Goal: Check status: Check status

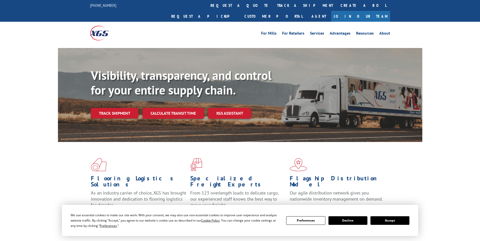
click at [122, 108] on link "Track shipment" at bounding box center [115, 113] width 48 height 11
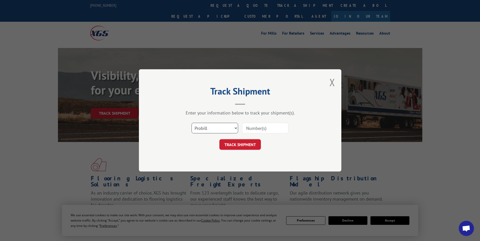
click at [206, 128] on select "Select category... Probill BOL PO" at bounding box center [214, 128] width 47 height 11
select select "po"
click at [191, 123] on select "Select category... Probill BOL PO" at bounding box center [214, 128] width 47 height 11
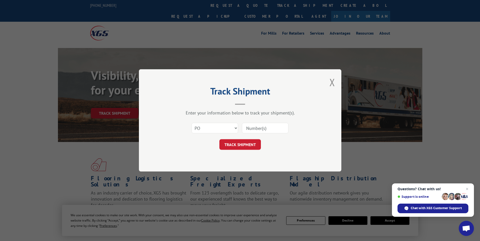
click at [248, 126] on input at bounding box center [265, 128] width 47 height 11
type input "60530102"
click button "TRACK SHIPMENT" at bounding box center [239, 145] width 41 height 11
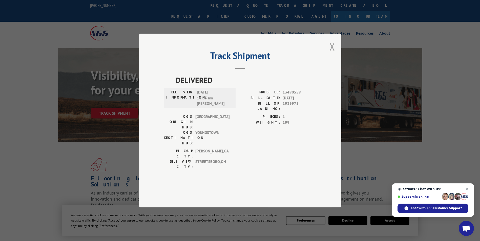
click at [331, 53] on button "Close modal" at bounding box center [332, 46] width 6 height 13
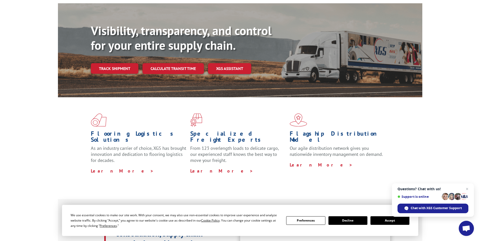
scroll to position [51, 0]
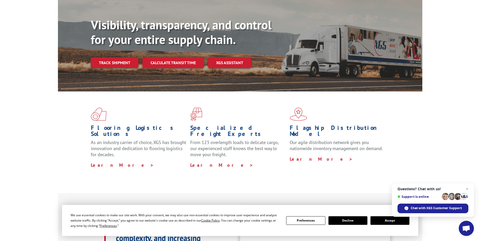
click at [117, 57] on link "Track shipment" at bounding box center [115, 62] width 48 height 11
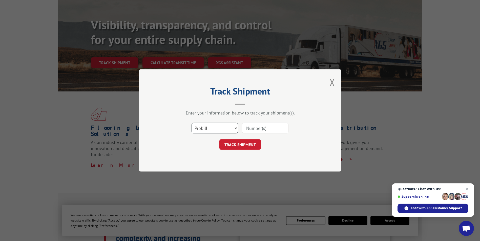
click at [221, 129] on select "Select category... Probill BOL PO" at bounding box center [214, 128] width 47 height 11
select select "po"
click at [191, 123] on select "Select category... Probill BOL PO" at bounding box center [214, 128] width 47 height 11
click at [249, 127] on input at bounding box center [265, 128] width 47 height 11
type input "60530102"
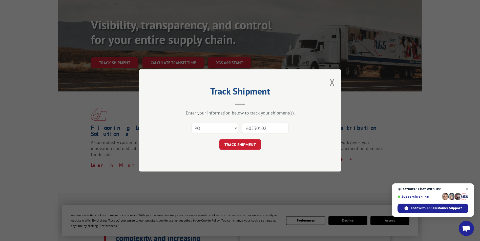
click at [219, 140] on button "TRACK SHIPMENT" at bounding box center [239, 145] width 41 height 11
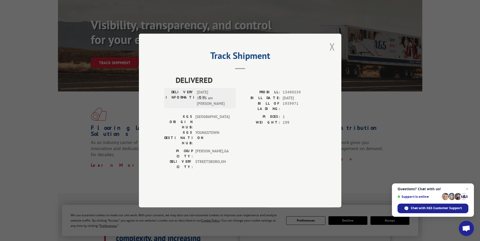
click at [331, 53] on button "Close modal" at bounding box center [332, 46] width 6 height 13
